Goal: Find specific page/section: Find specific page/section

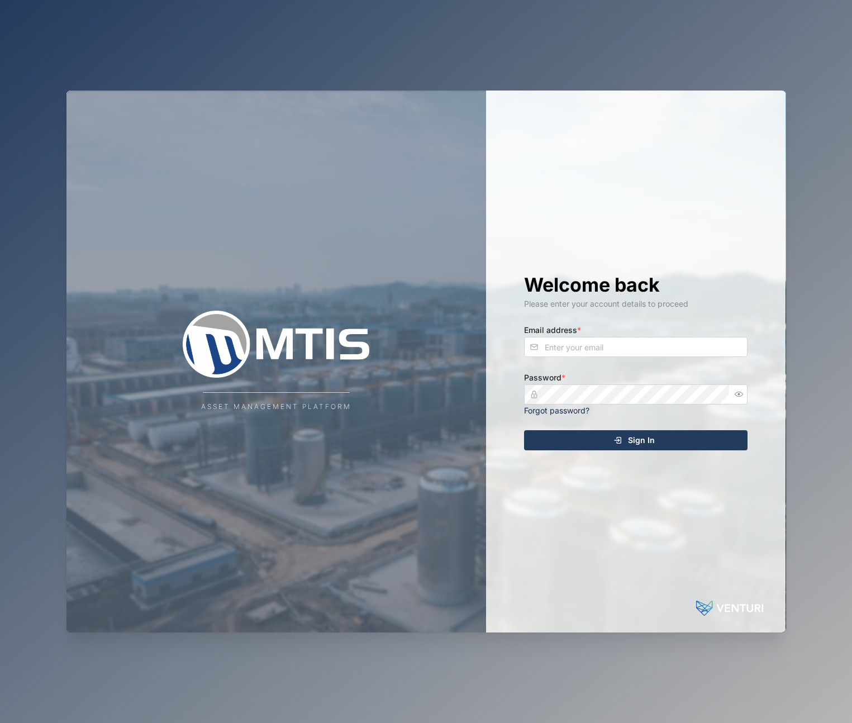
click at [559, 334] on label "Email address *" at bounding box center [552, 330] width 57 height 12
click at [559, 337] on input "Email address *" at bounding box center [635, 347] width 223 height 20
click at [563, 345] on input "Email address *" at bounding box center [635, 347] width 223 height 20
type input "[EMAIL_ADDRESS][DOMAIN_NAME]"
click at [0, 722] on com-1password-button at bounding box center [0, 723] width 0 height 0
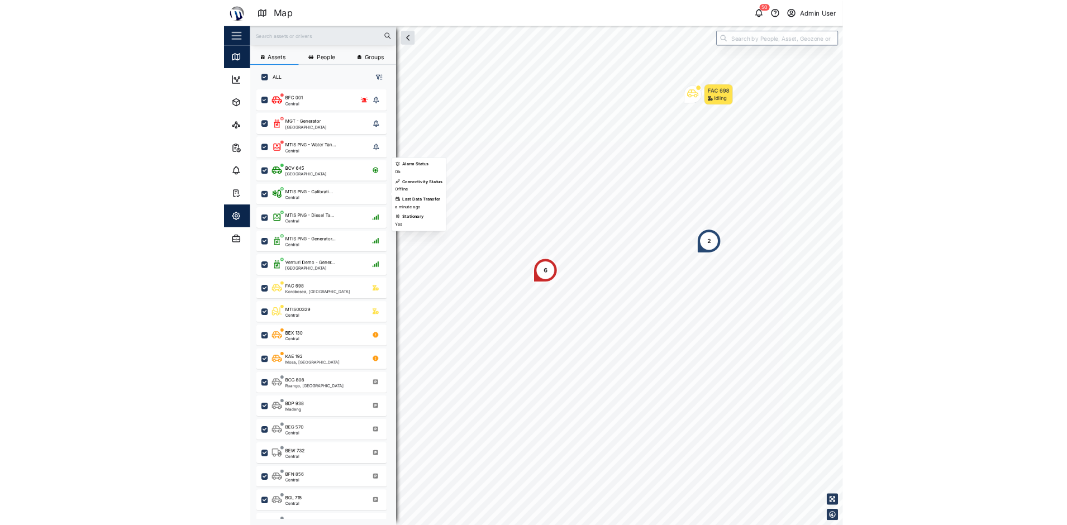
scroll to position [586, 175]
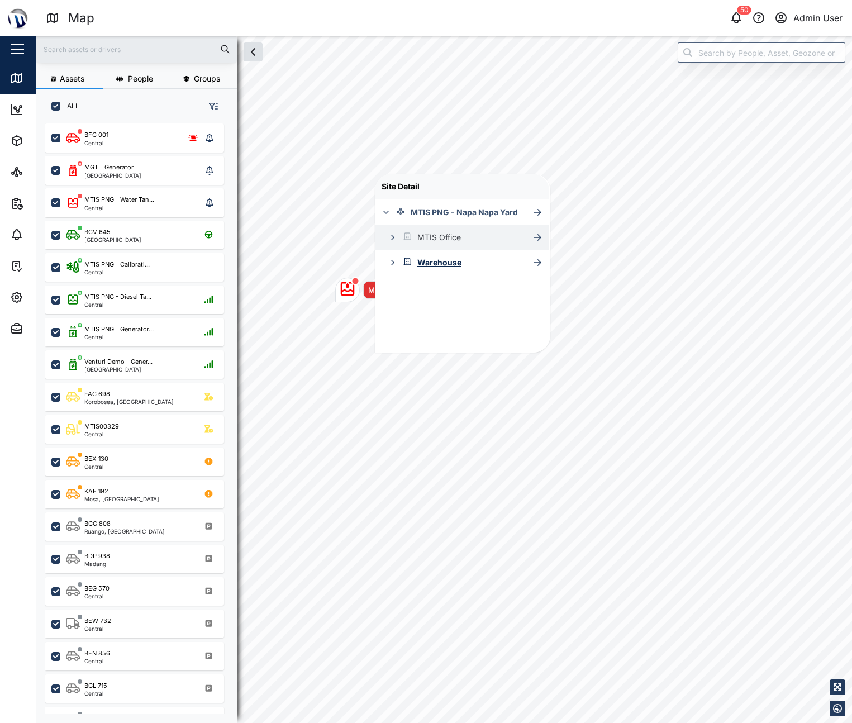
click at [396, 236] on icon "button" at bounding box center [392, 237] width 9 height 9
click at [448, 203] on div "MTIS PNG - Napa Napa Yard" at bounding box center [446, 211] width 143 height 25
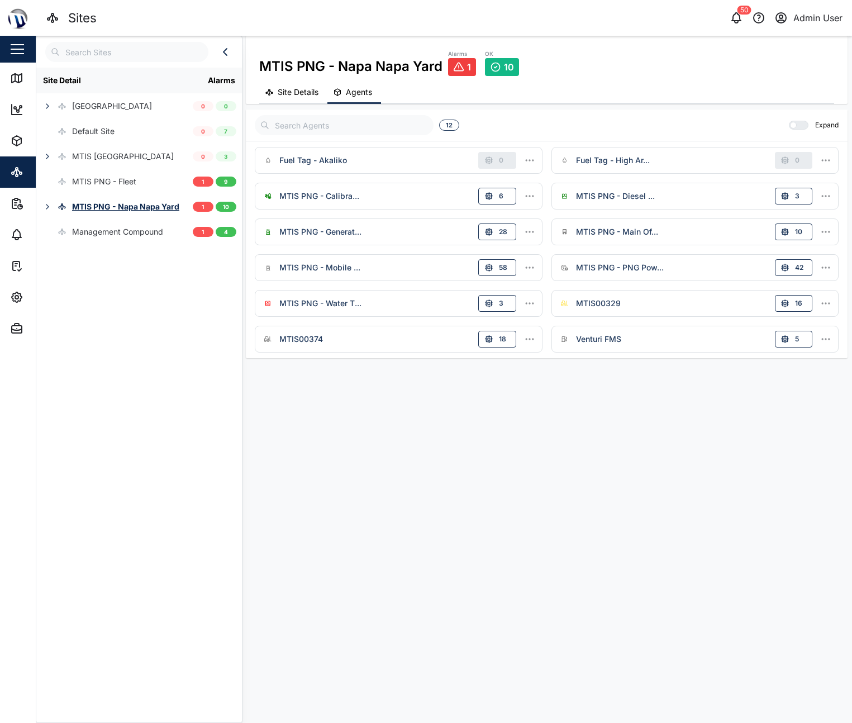
click at [289, 88] on span "Site Details" at bounding box center [298, 92] width 41 height 8
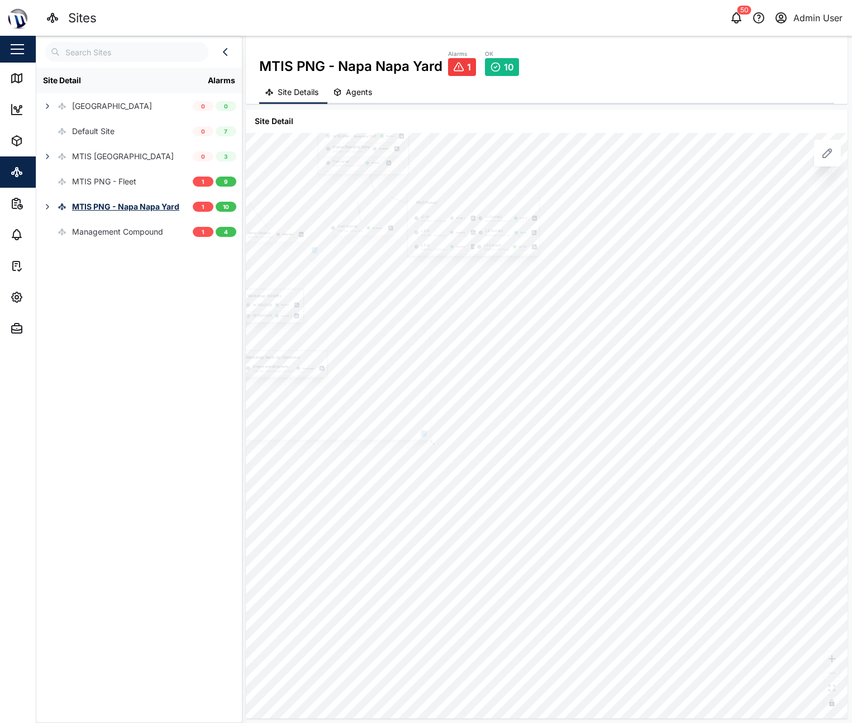
click at [315, 250] on icon "button" at bounding box center [314, 251] width 4 height 4
